Goal: Transaction & Acquisition: Purchase product/service

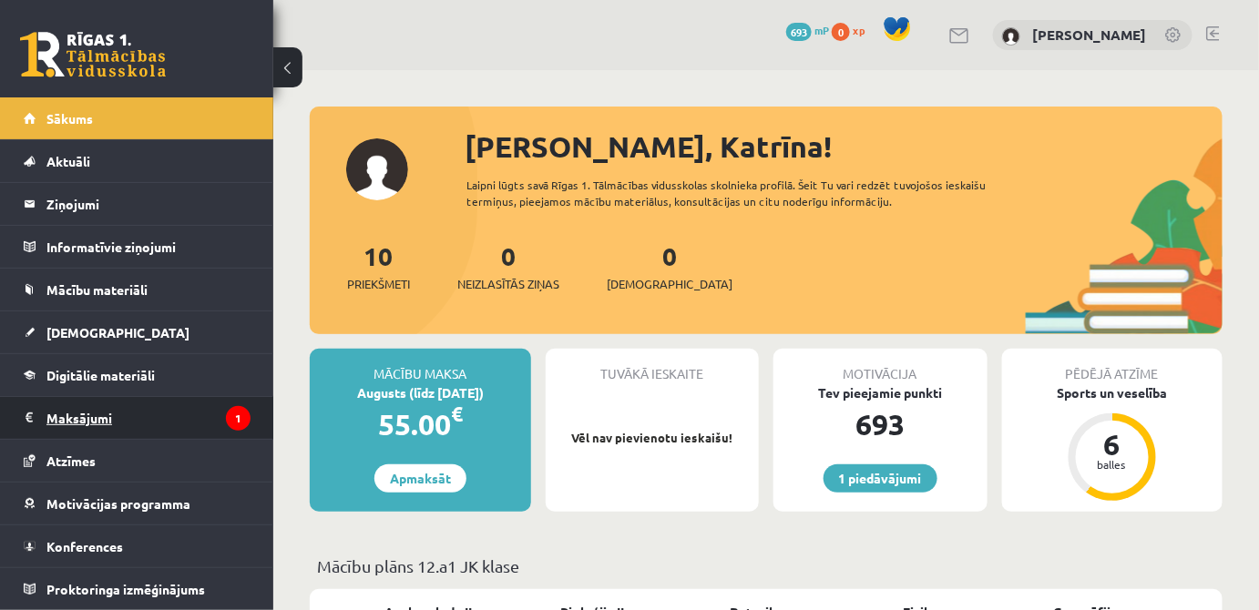
click at [158, 428] on legend "Maksājumi 1" at bounding box center [148, 418] width 204 height 42
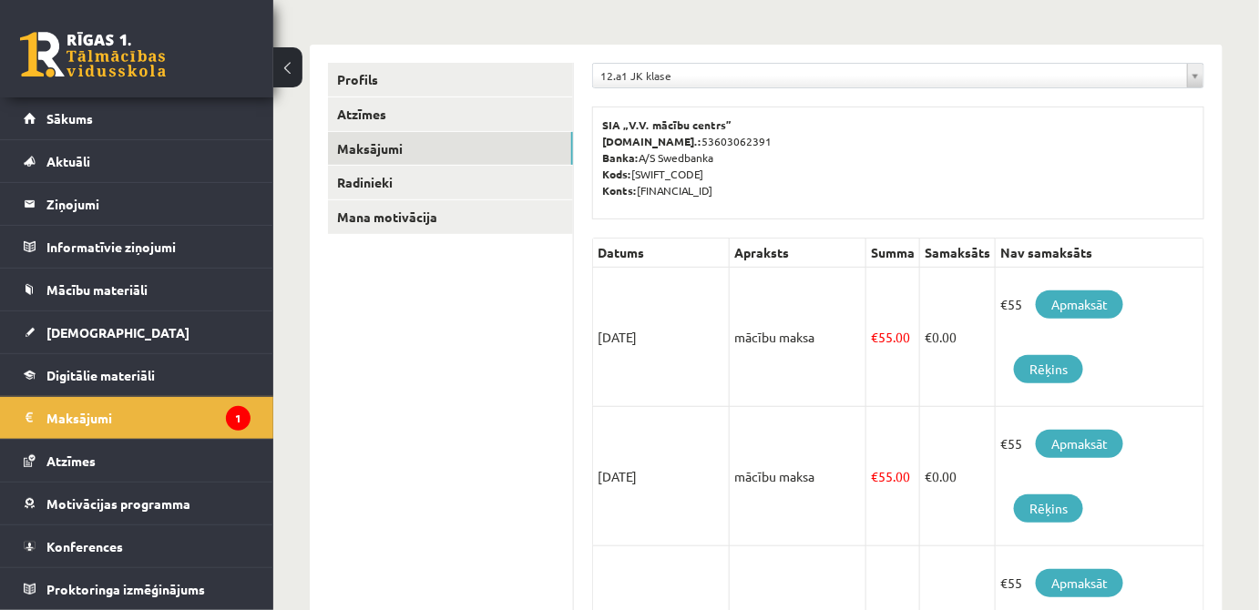
scroll to position [196, 0]
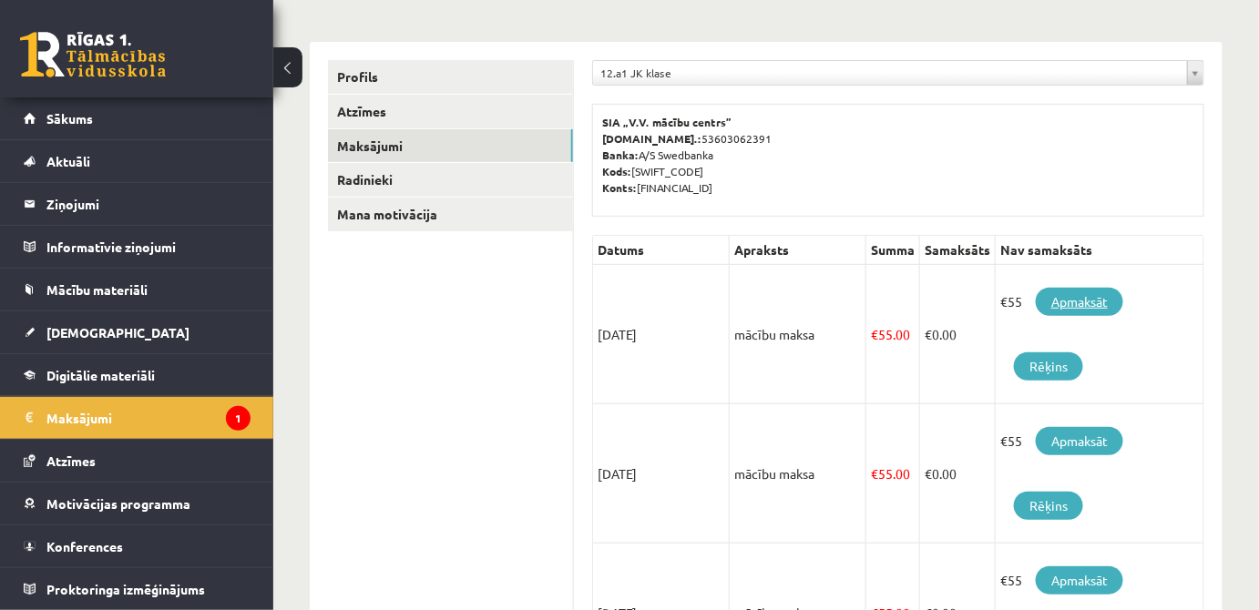
click at [1085, 302] on link "Apmaksāt" at bounding box center [1079, 302] width 87 height 28
